Goal: Check status: Check status

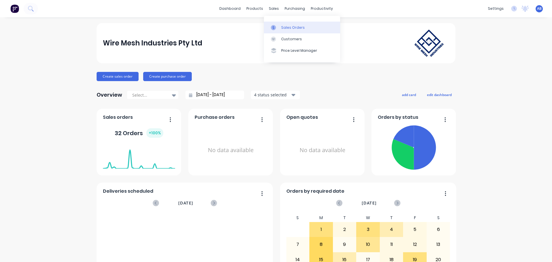
click at [287, 26] on div "Sales Orders" at bounding box center [293, 27] width 24 height 5
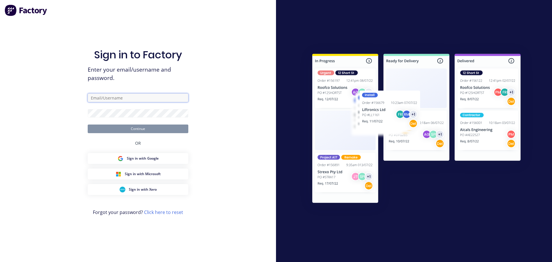
type input "[EMAIL_ADDRESS][DOMAIN_NAME]"
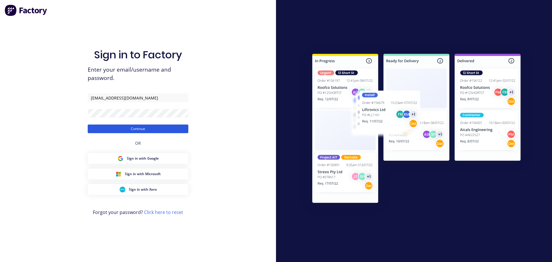
click at [141, 130] on button "Continue" at bounding box center [138, 128] width 101 height 9
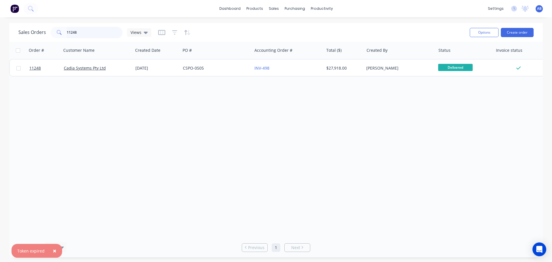
click at [84, 35] on input "11248" at bounding box center [95, 32] width 56 height 11
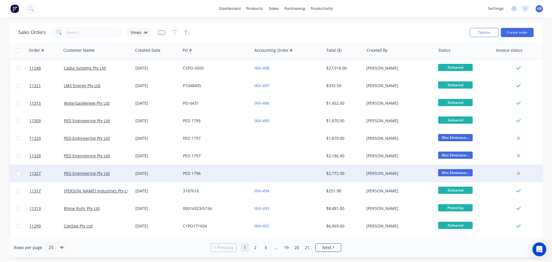
click at [229, 173] on div "PED 1796" at bounding box center [215, 173] width 64 height 6
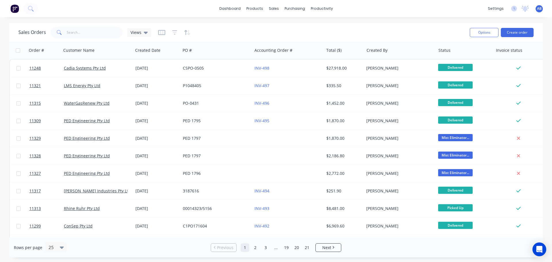
click at [13, 9] on img at bounding box center [14, 8] width 9 height 9
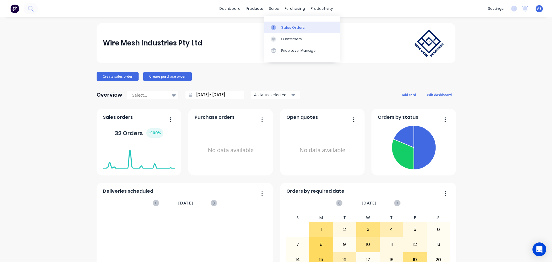
click at [284, 29] on div "Sales Orders" at bounding box center [293, 27] width 24 height 5
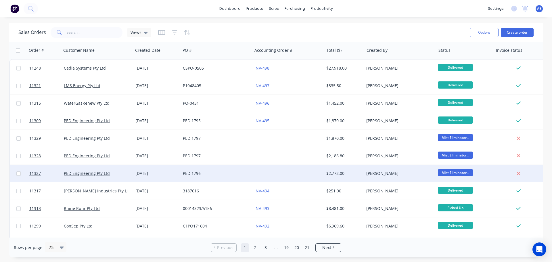
click at [220, 174] on div "PED 1796" at bounding box center [215, 173] width 64 height 6
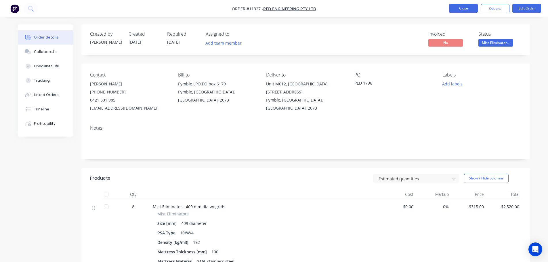
click at [458, 9] on button "Close" at bounding box center [463, 8] width 29 height 9
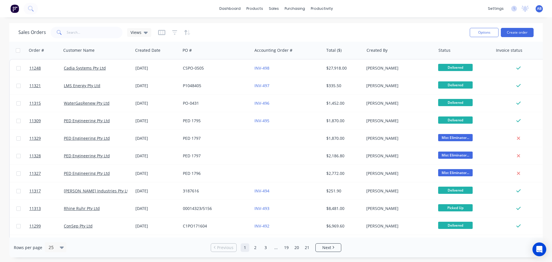
click at [15, 8] on img at bounding box center [14, 8] width 9 height 9
